Goal: Transaction & Acquisition: Download file/media

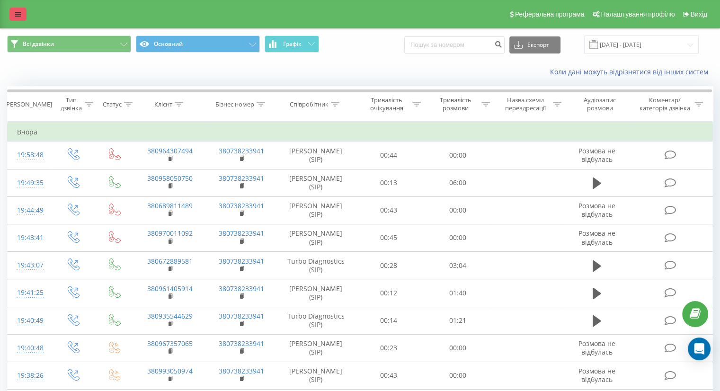
click at [18, 19] on link at bounding box center [17, 14] width 17 height 13
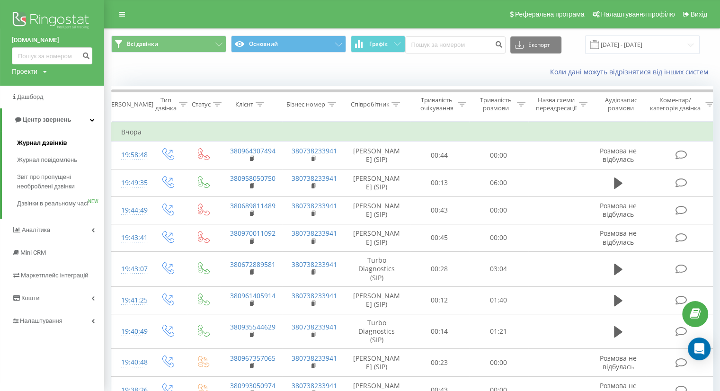
click at [47, 146] on span "Журнал дзвінків" at bounding box center [42, 142] width 50 height 9
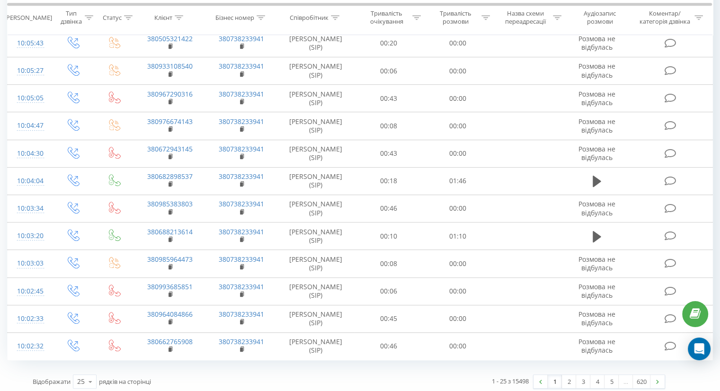
scroll to position [472, 0]
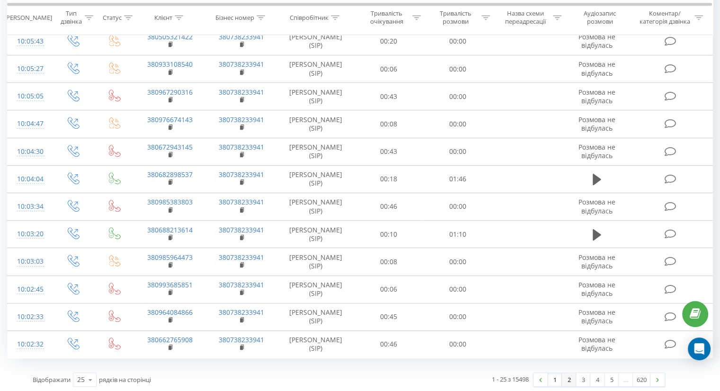
click at [564, 378] on link "2" at bounding box center [569, 379] width 14 height 13
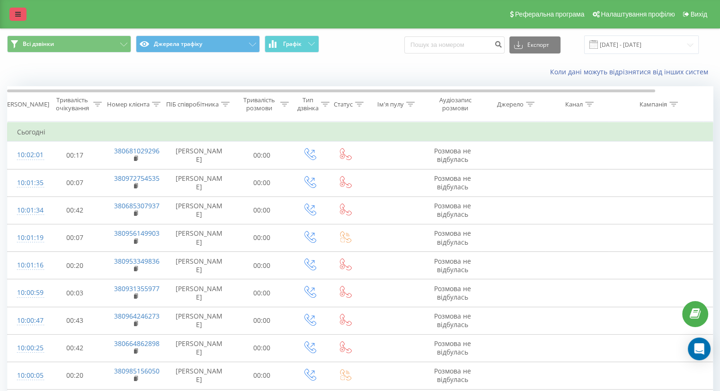
click at [14, 11] on link at bounding box center [17, 14] width 17 height 13
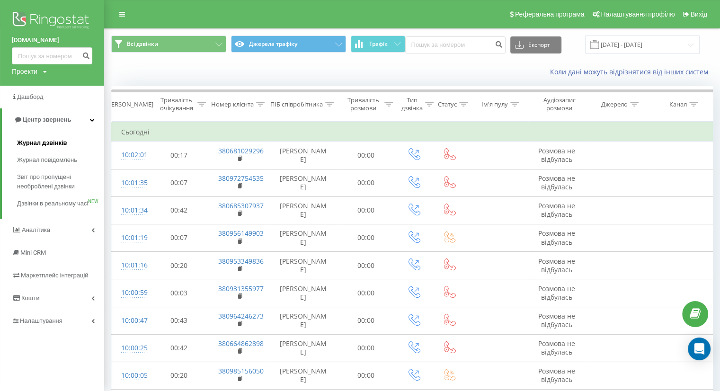
click at [54, 145] on span "Журнал дзвінків" at bounding box center [42, 142] width 50 height 9
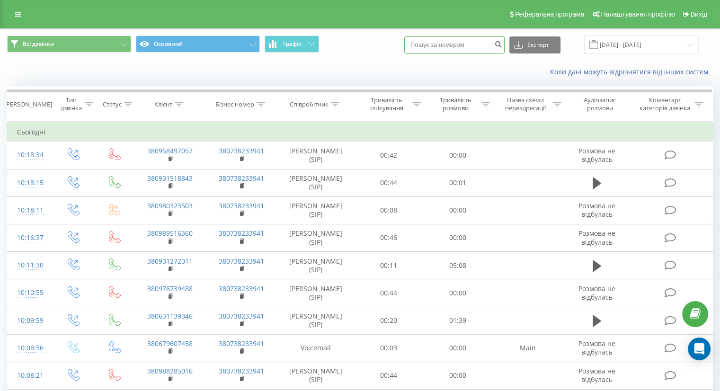
click at [461, 36] on input at bounding box center [454, 44] width 100 height 17
paste input "380975292974"
type input "380975292974"
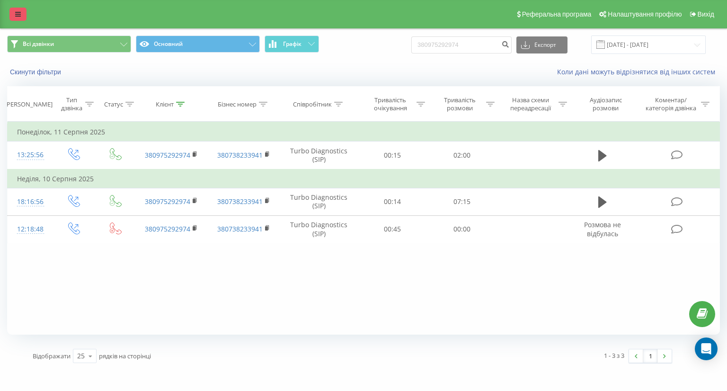
click at [14, 13] on link at bounding box center [17, 14] width 17 height 13
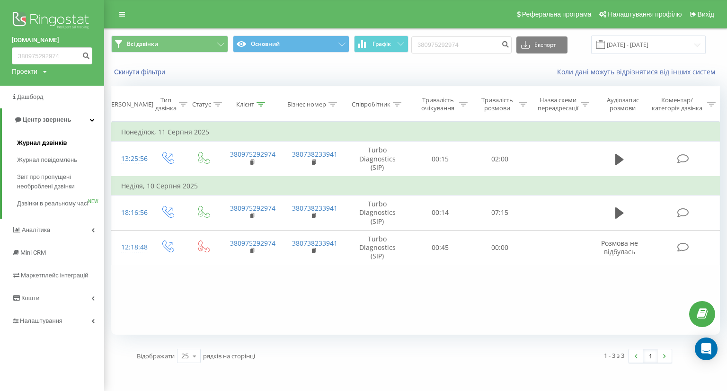
click at [41, 147] on span "Журнал дзвінків" at bounding box center [42, 142] width 50 height 9
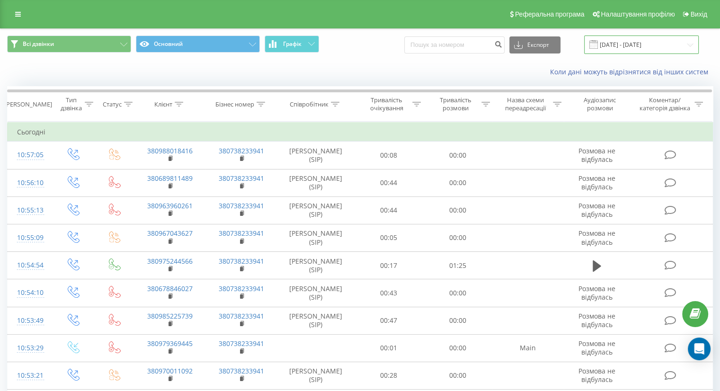
click at [622, 46] on input "[DATE] - [DATE]" at bounding box center [641, 44] width 115 height 18
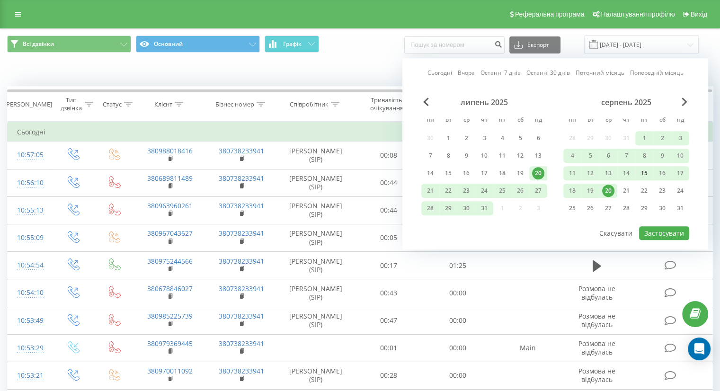
click at [643, 174] on div "15" at bounding box center [644, 173] width 12 height 12
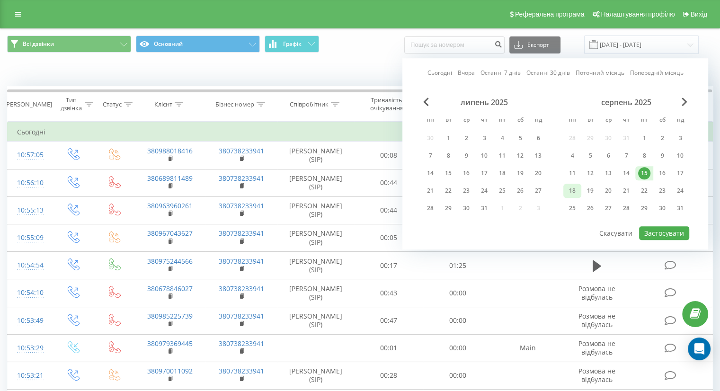
click at [574, 189] on div "18" at bounding box center [572, 191] width 12 height 12
click at [658, 229] on button "Застосувати" at bounding box center [664, 233] width 50 height 14
type input "[DATE] - [DATE]"
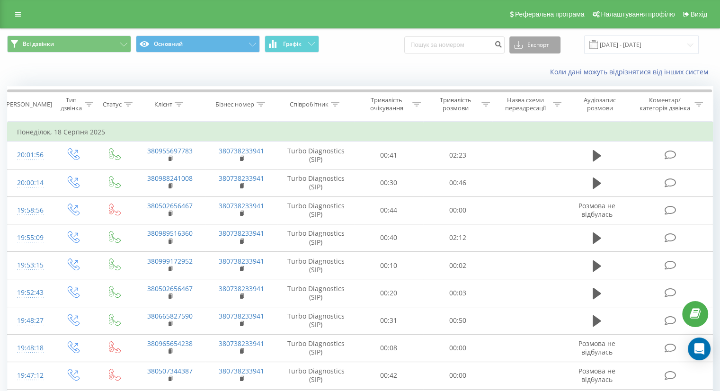
click at [532, 44] on button "Експорт" at bounding box center [534, 44] width 51 height 17
click at [542, 97] on div ".xlsx" at bounding box center [535, 96] width 50 height 17
